Goal: Task Accomplishment & Management: Use online tool/utility

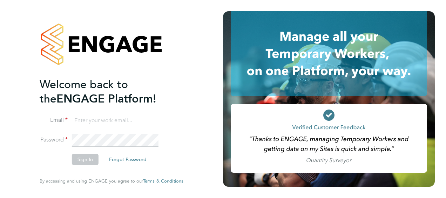
type input "[PERSON_NAME][EMAIL_ADDRESS][PERSON_NAME][DOMAIN_NAME]"
click at [87, 157] on button "Sign In" at bounding box center [85, 158] width 27 height 11
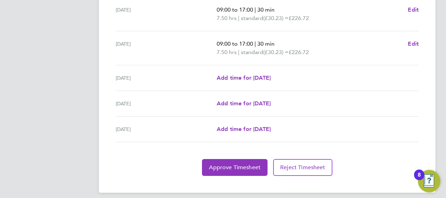
scroll to position [296, 0]
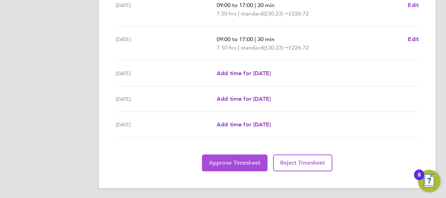
click at [239, 160] on span "Approve Timesheet" at bounding box center [235, 162] width 52 height 7
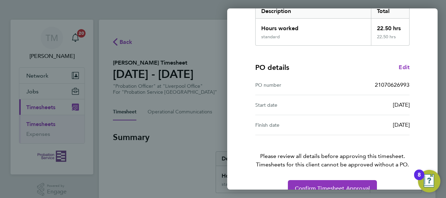
scroll to position [137, 0]
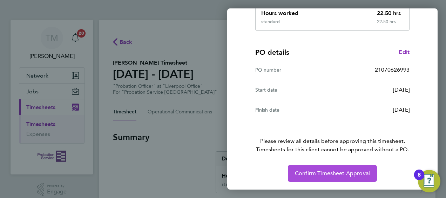
click at [302, 170] on span "Confirm Timesheet Approval" at bounding box center [332, 173] width 75 height 7
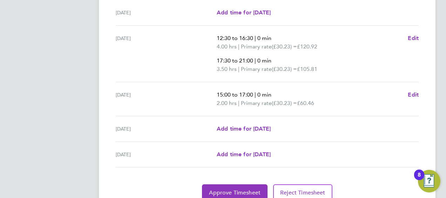
scroll to position [310, 0]
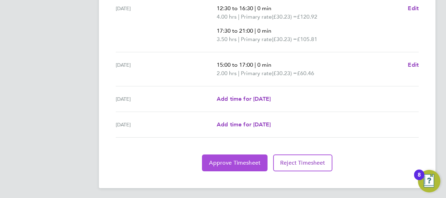
click at [234, 162] on span "Approve Timesheet" at bounding box center [235, 162] width 52 height 7
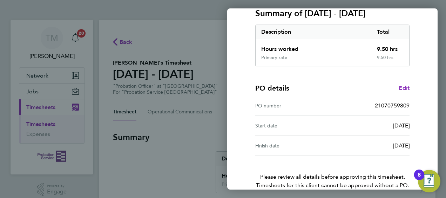
scroll to position [137, 0]
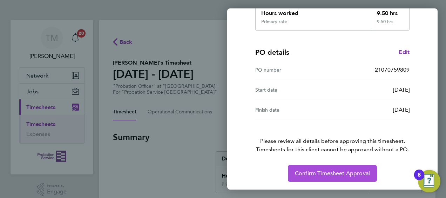
click at [328, 169] on button "Confirm Timesheet Approval" at bounding box center [332, 173] width 89 height 17
